Goal: Transaction & Acquisition: Purchase product/service

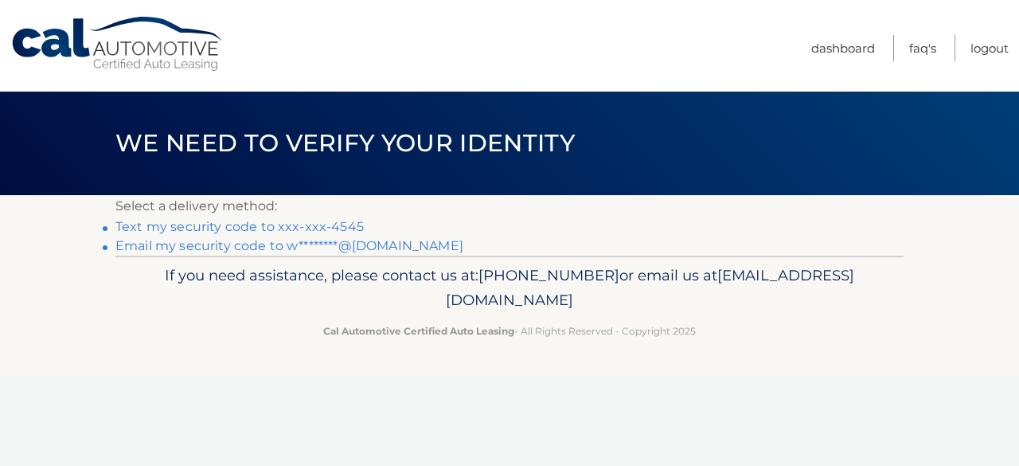
click at [219, 225] on link "Text my security code to xxx-xxx-4545" at bounding box center [239, 226] width 248 height 15
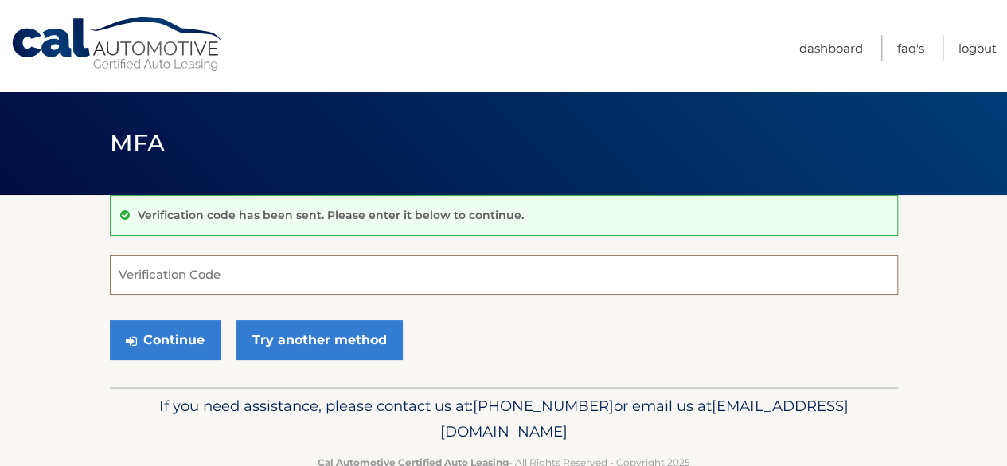
click at [129, 273] on input "Verification Code" at bounding box center [504, 275] width 788 height 40
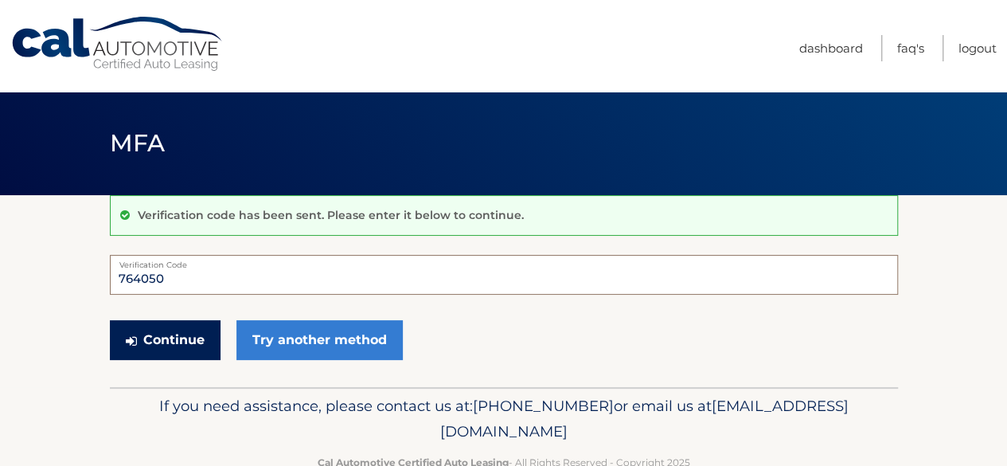
type input "764050"
click at [158, 338] on button "Continue" at bounding box center [165, 340] width 111 height 40
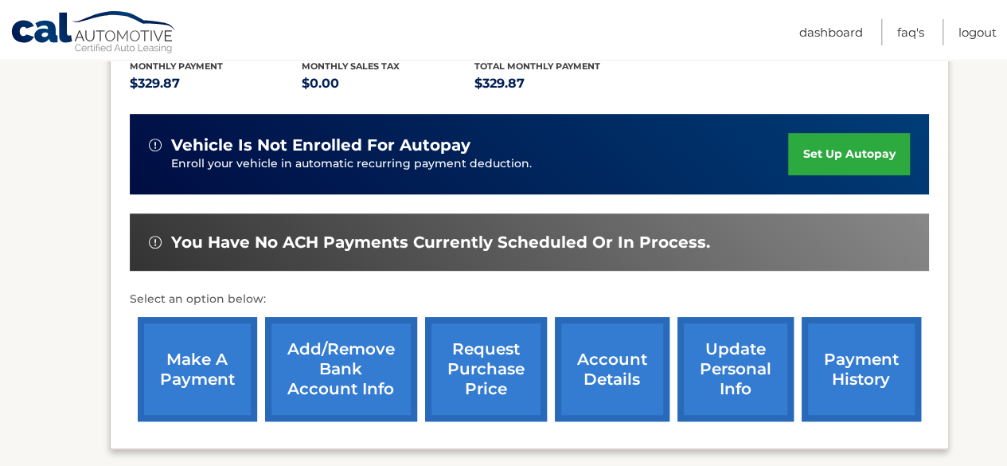
scroll to position [355, 0]
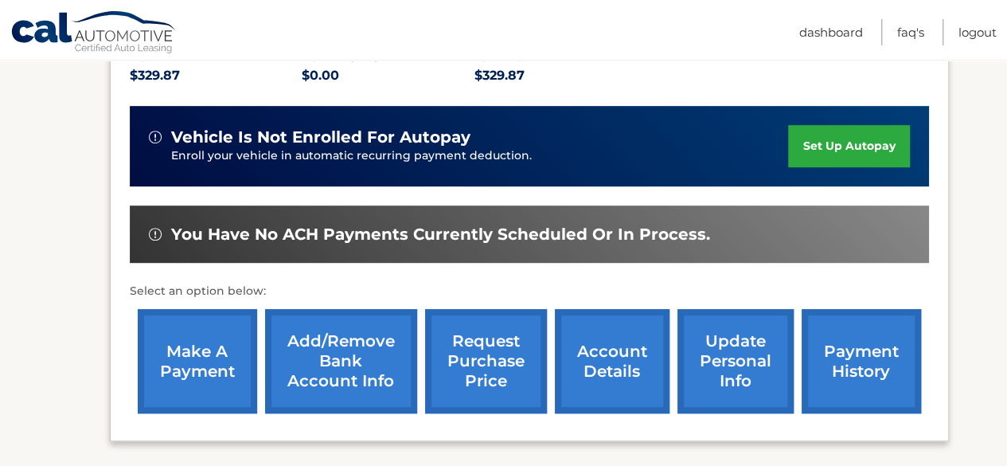
click at [205, 353] on link "make a payment" at bounding box center [197, 361] width 119 height 104
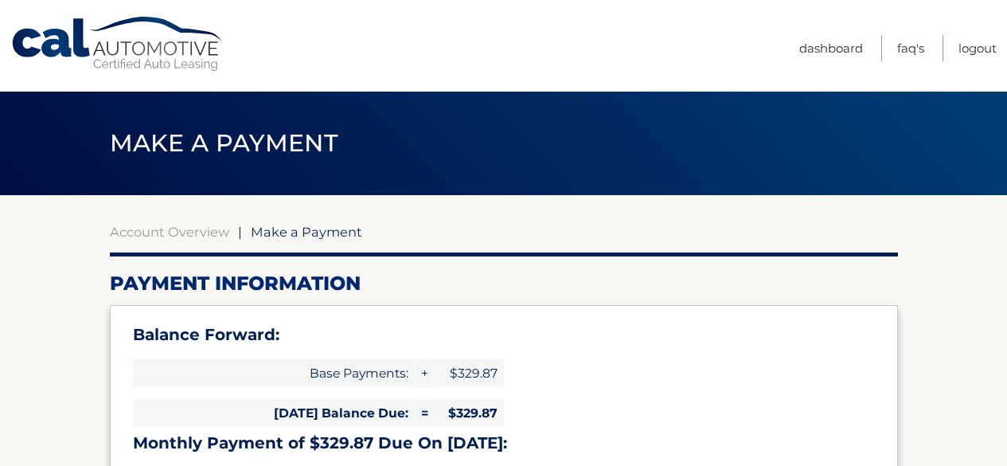
select select "OWU3OGM2OGMtODE5OS00ZjIyLWJjMGUtOTU3OWIxNjY0ZDRi"
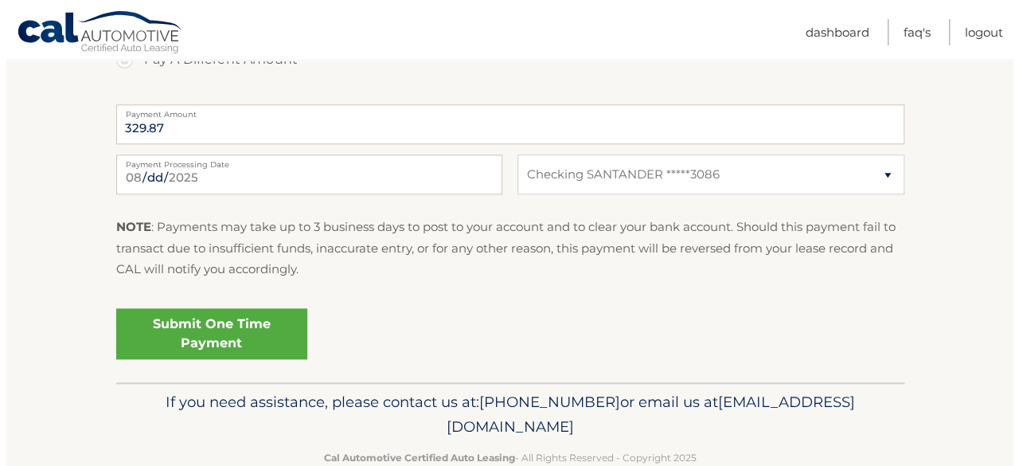
scroll to position [703, 0]
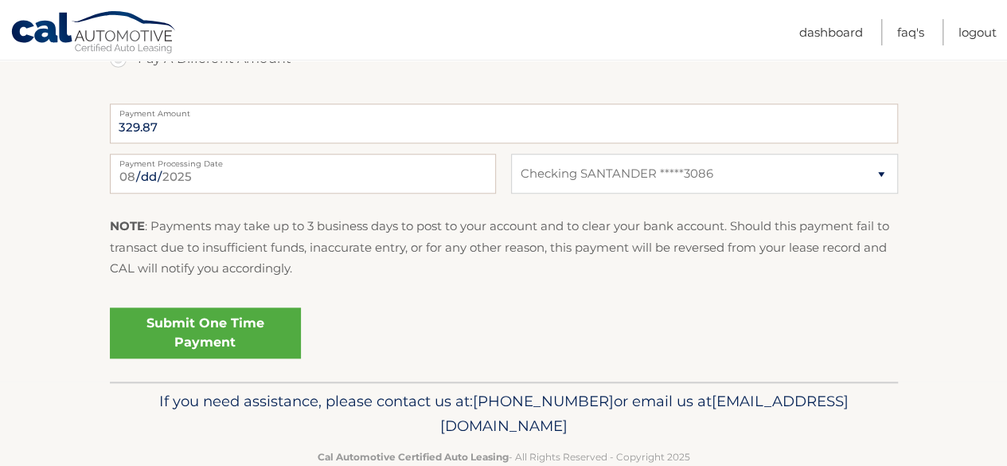
click at [210, 326] on link "Submit One Time Payment" at bounding box center [205, 332] width 191 height 51
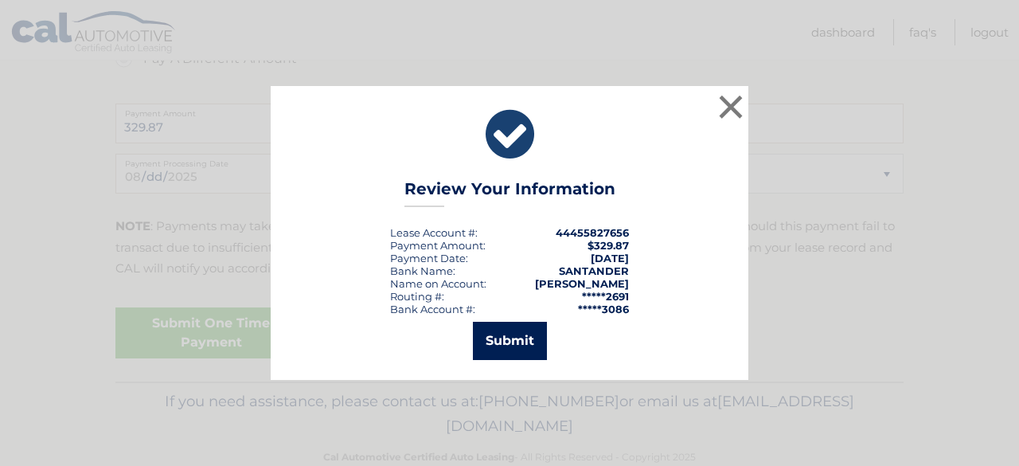
click at [510, 338] on button "Submit" at bounding box center [510, 341] width 74 height 38
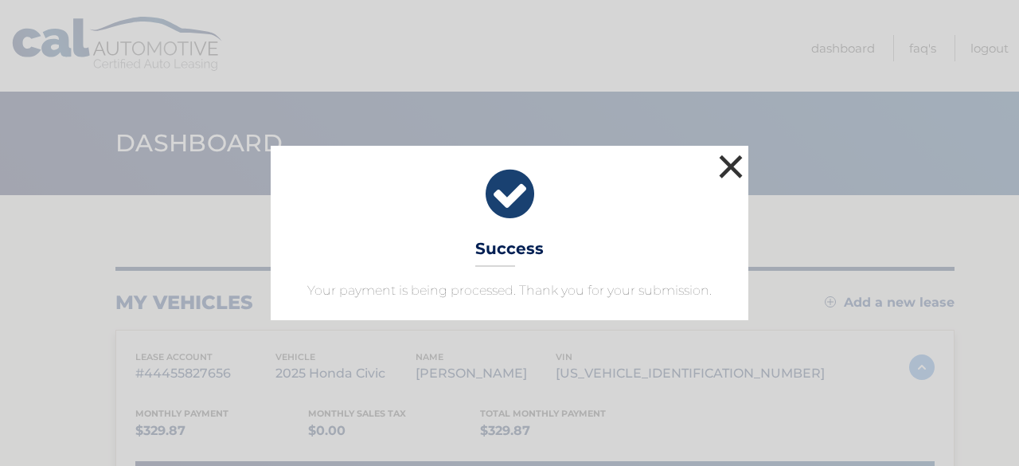
click at [732, 165] on button "×" at bounding box center [731, 166] width 32 height 32
